Goal: Find specific page/section: Find specific page/section

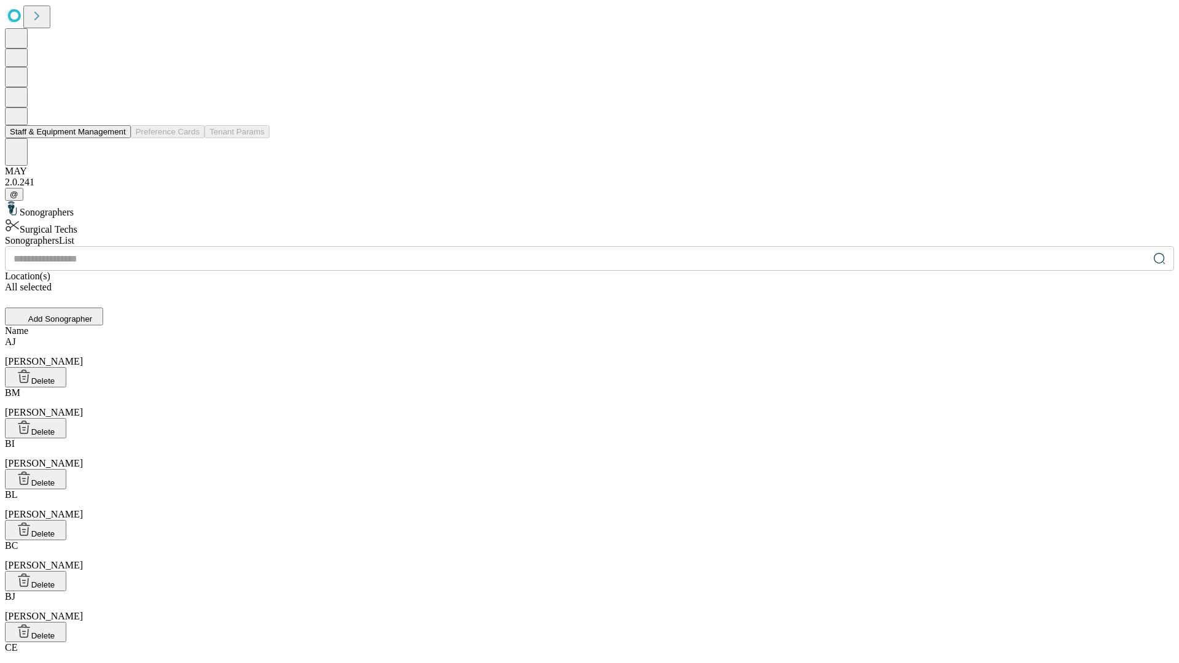
click at [117, 138] on button "Staff & Equipment Management" at bounding box center [68, 131] width 126 height 13
